Goal: Information Seeking & Learning: Find specific fact

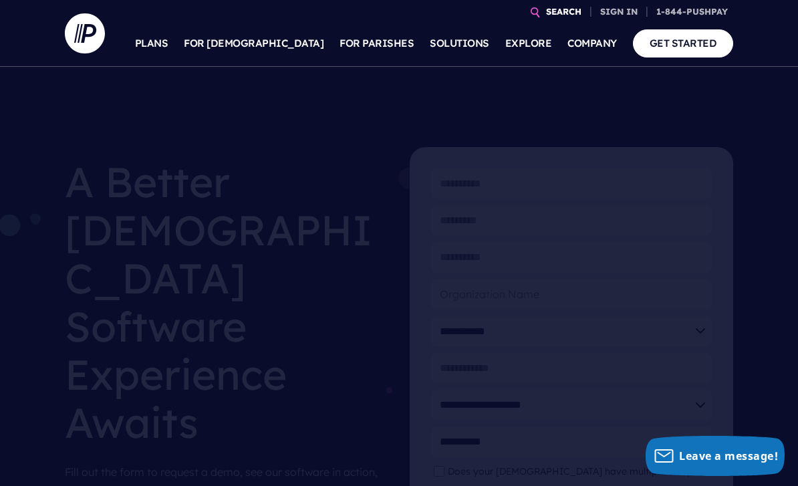
click at [550, 15] on link "SEARCH" at bounding box center [563, 11] width 46 height 23
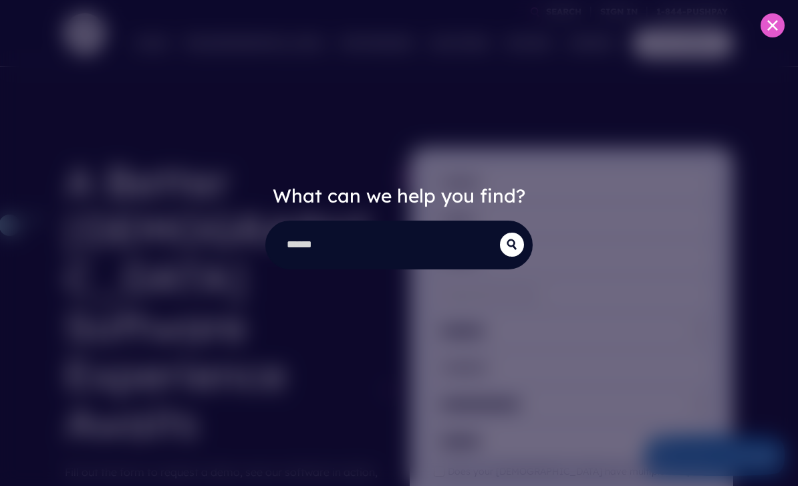
click at [553, 15] on div "What can we help you find?" at bounding box center [399, 243] width 798 height 486
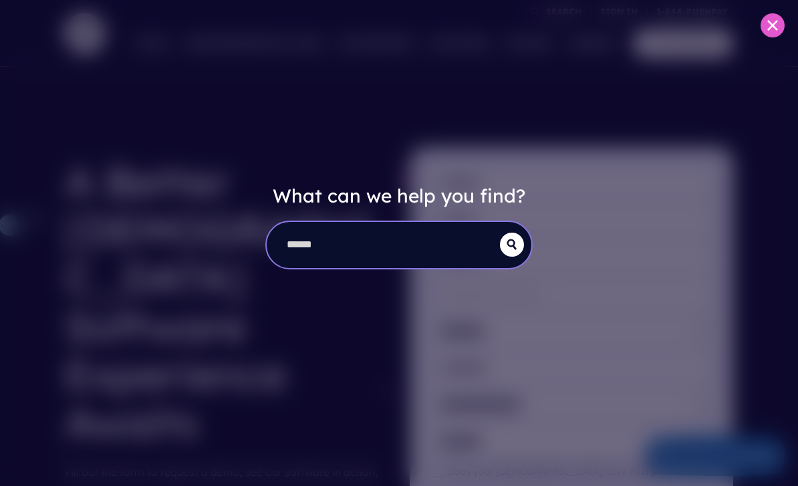
drag, startPoint x: 382, startPoint y: 257, endPoint x: 357, endPoint y: 243, distance: 28.8
click at [383, 259] on input "search" at bounding box center [383, 245] width 233 height 46
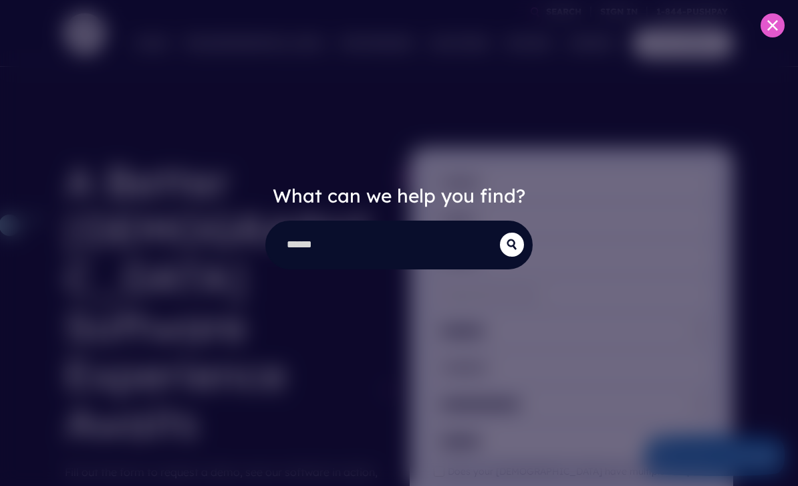
click at [327, 212] on div "What can we help you find?" at bounding box center [399, 243] width 798 height 486
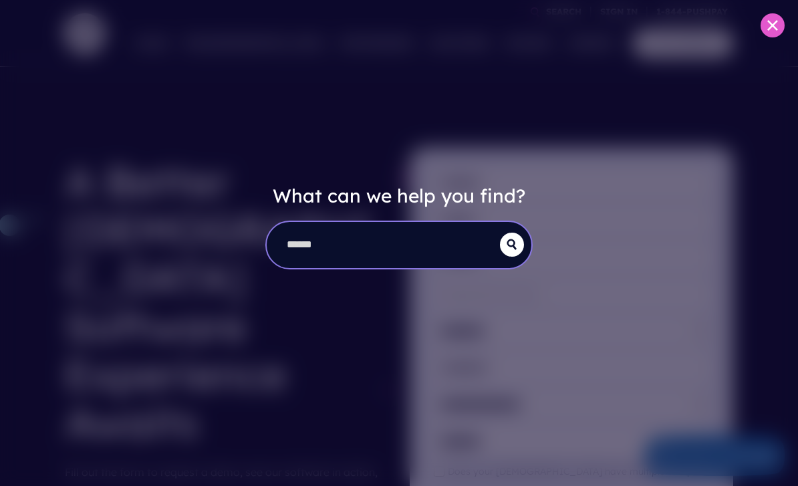
click at [333, 230] on input "search" at bounding box center [383, 245] width 233 height 46
type input "**********"
click at [512, 244] on button "submit" at bounding box center [512, 244] width 24 height 24
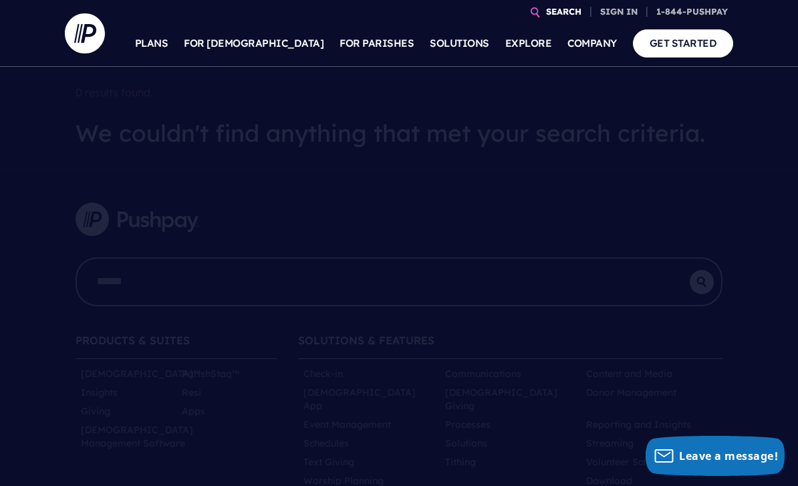
click at [557, 5] on link "SEARCH" at bounding box center [563, 11] width 46 height 23
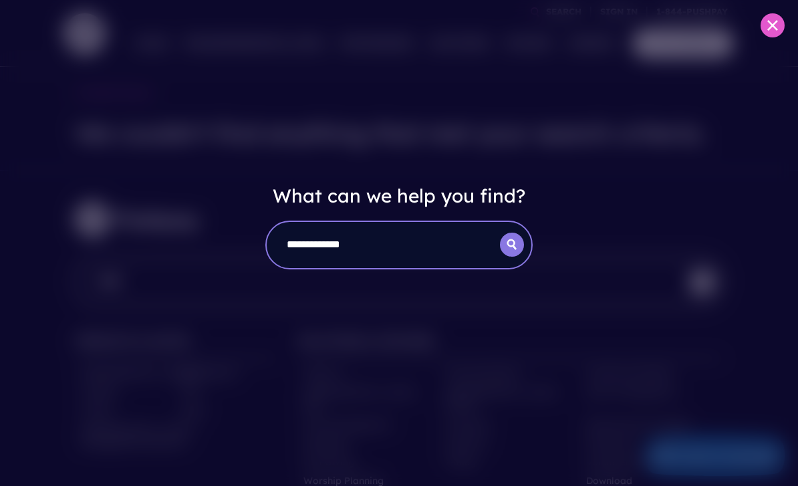
type input "**********"
click at [511, 242] on icon "submit" at bounding box center [512, 244] width 24 height 11
